Goal: Task Accomplishment & Management: Use online tool/utility

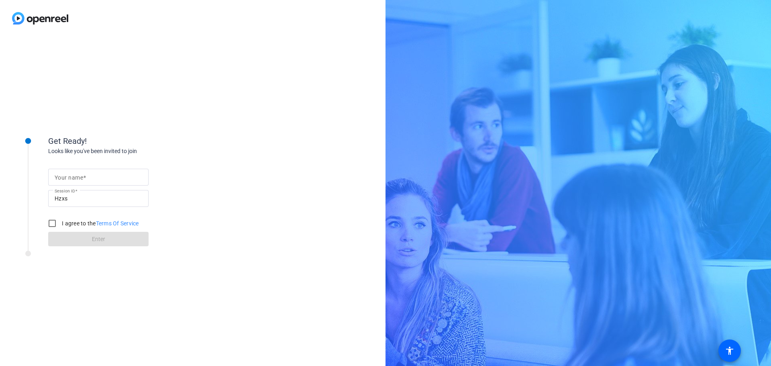
click at [72, 173] on input "Your name" at bounding box center [99, 177] width 88 height 10
type input "[PERSON_NAME]"
click at [57, 224] on input "I agree to the Terms Of Service" at bounding box center [52, 223] width 16 height 16
checkbox input "true"
click at [85, 243] on span at bounding box center [98, 238] width 100 height 19
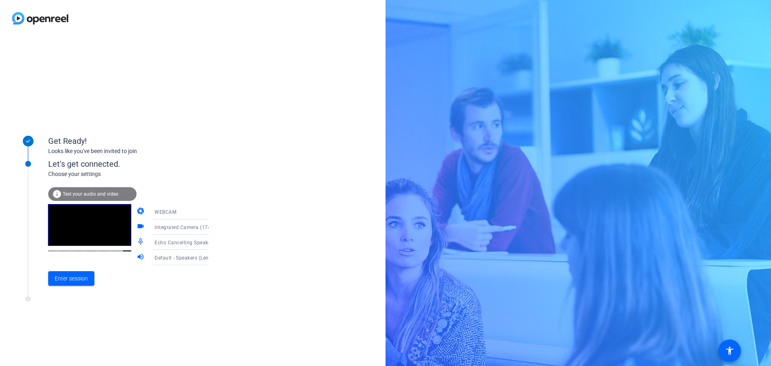
click at [212, 259] on icon at bounding box center [217, 258] width 10 height 10
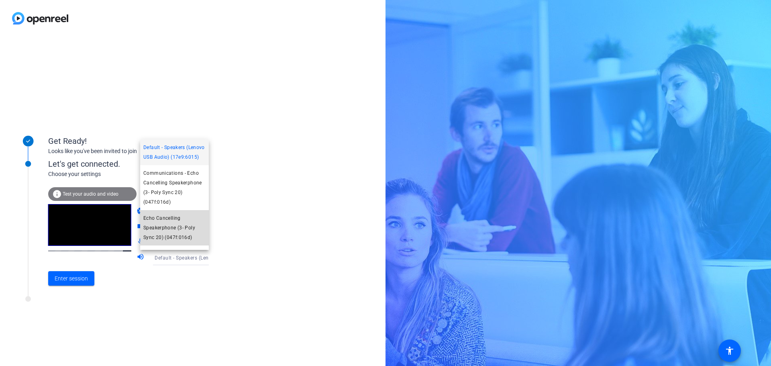
click at [176, 225] on span "Echo Cancelling Speakerphone (3- Poly Sync 20) (047f:016d)" at bounding box center [174, 227] width 62 height 29
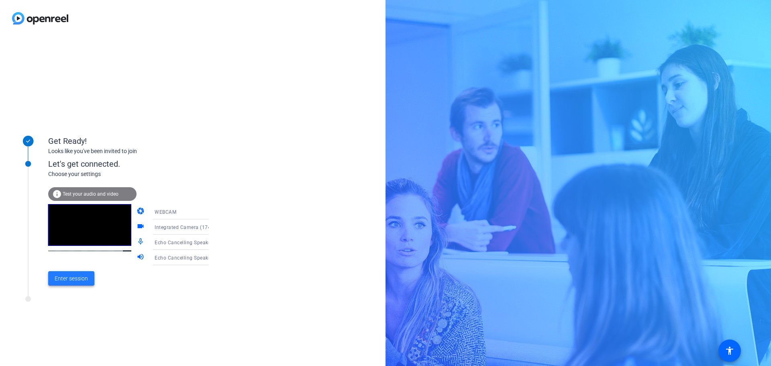
click at [86, 280] on span "Enter session" at bounding box center [71, 278] width 33 height 8
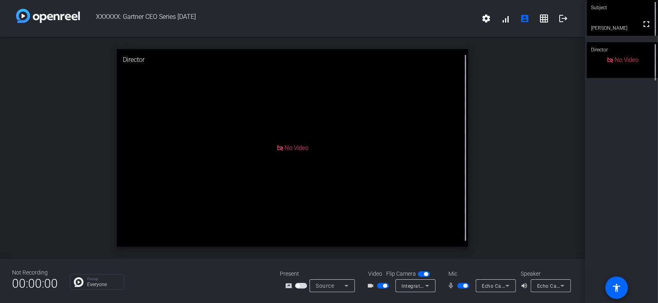
click at [509, 283] on icon at bounding box center [508, 286] width 10 height 10
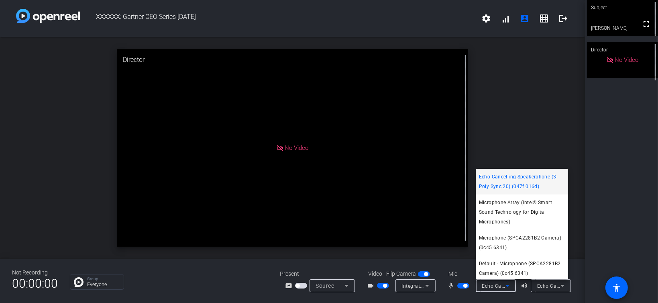
click at [509, 283] on div at bounding box center [329, 151] width 658 height 303
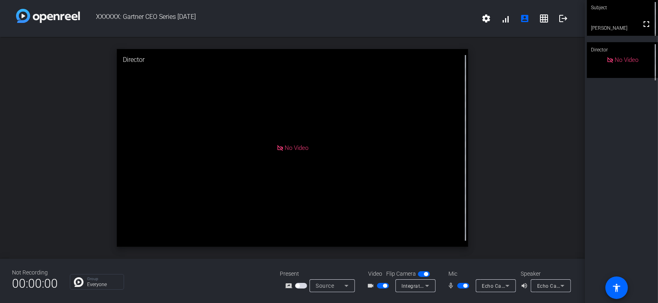
click at [426, 285] on icon at bounding box center [427, 286] width 4 height 2
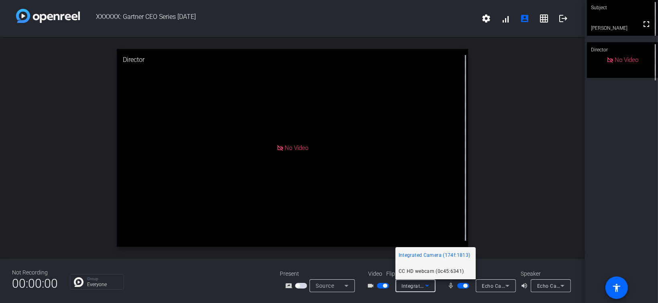
click at [424, 271] on span "CC HD webcam (0c45:6341)" at bounding box center [431, 271] width 65 height 10
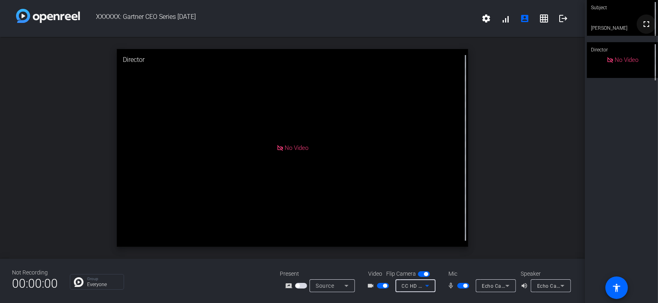
click at [642, 25] on mat-icon "fullscreen" at bounding box center [647, 24] width 10 height 10
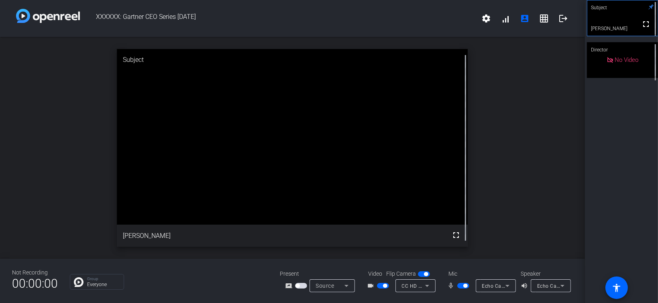
click at [421, 273] on span "button" at bounding box center [424, 274] width 12 height 6
click at [427, 274] on span "button" at bounding box center [424, 274] width 12 height 6
click at [426, 284] on icon at bounding box center [428, 286] width 10 height 10
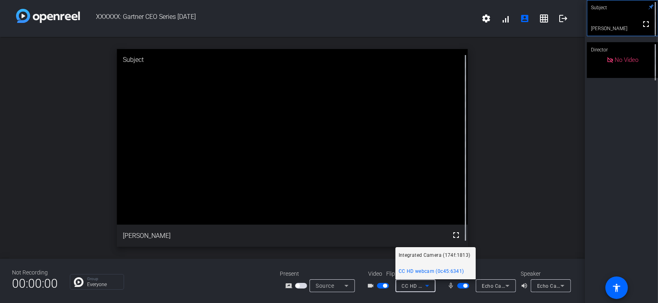
click at [421, 250] on span "Integrated Camera (174f:1813)" at bounding box center [435, 255] width 72 height 10
